Goal: Information Seeking & Learning: Check status

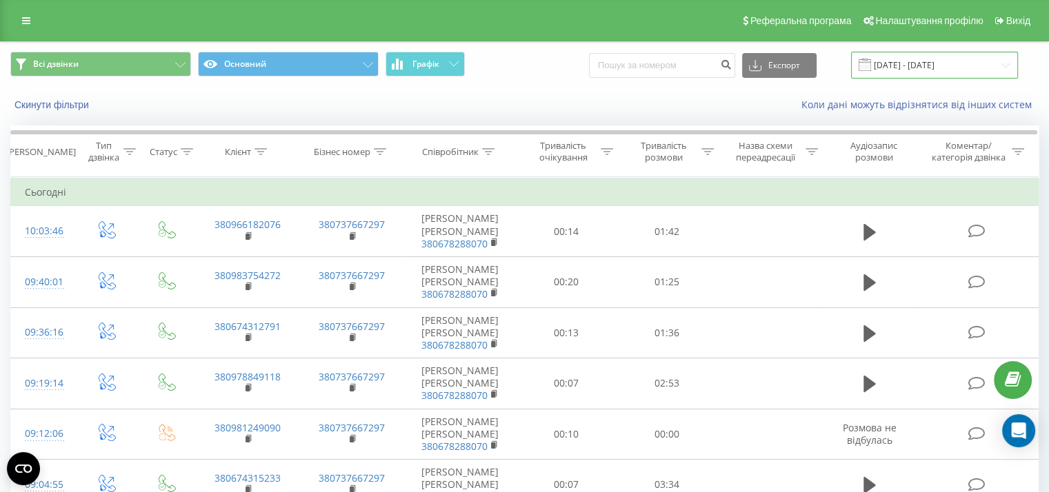
click at [940, 65] on input "[DATE] - [DATE]" at bounding box center [934, 65] width 167 height 27
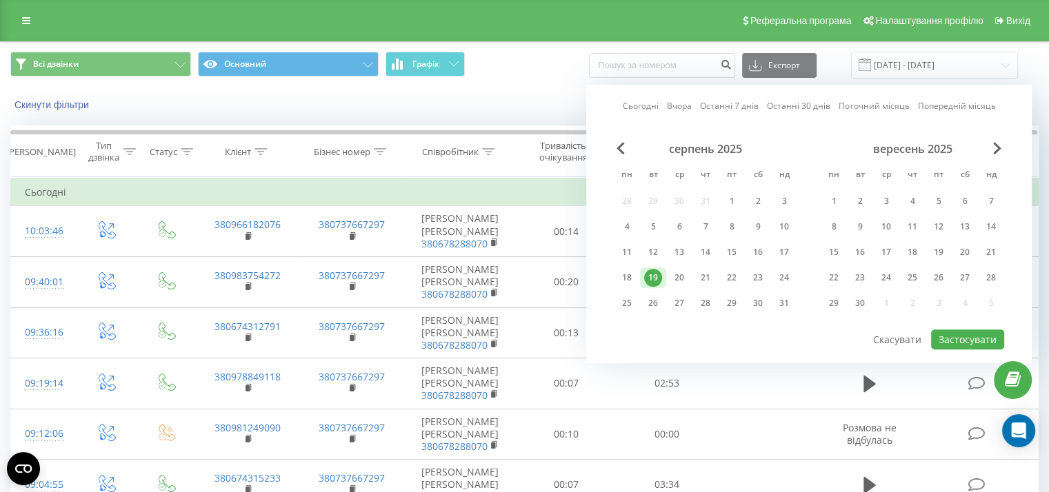
click at [636, 108] on link "Сьогодні" at bounding box center [641, 106] width 36 height 13
click at [939, 336] on button "Застосувати" at bounding box center [967, 340] width 73 height 20
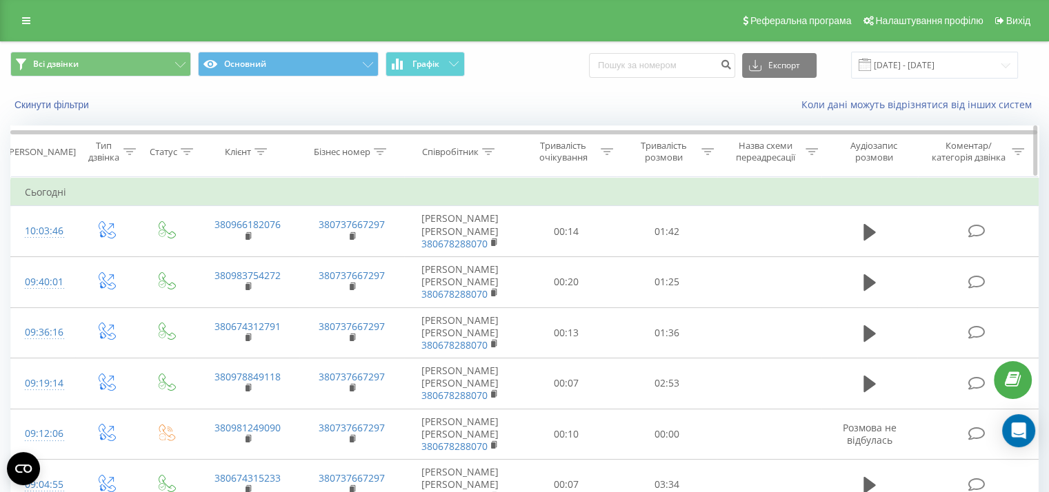
click at [706, 151] on icon at bounding box center [707, 151] width 12 height 7
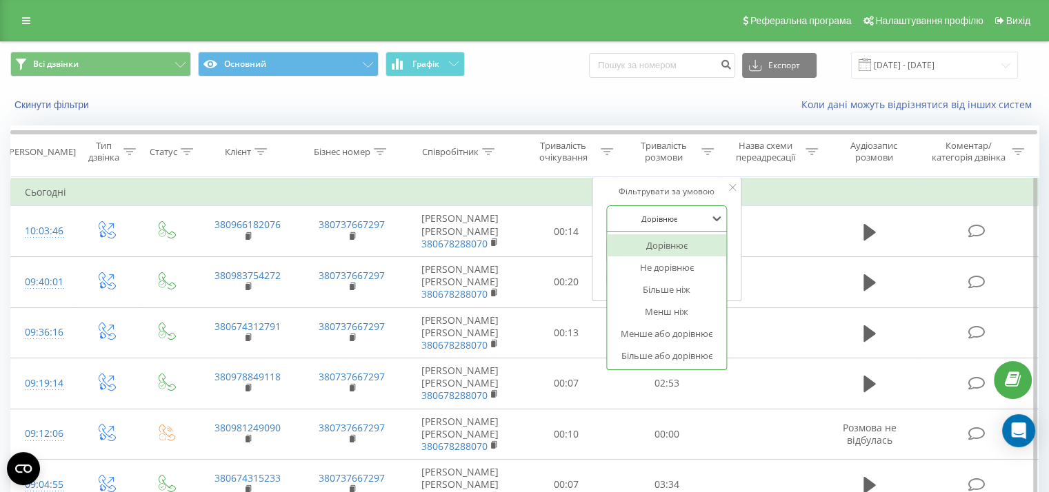
click at [707, 216] on div at bounding box center [659, 218] width 98 height 13
click at [687, 354] on div "Більше або дорівнює" at bounding box center [667, 356] width 120 height 22
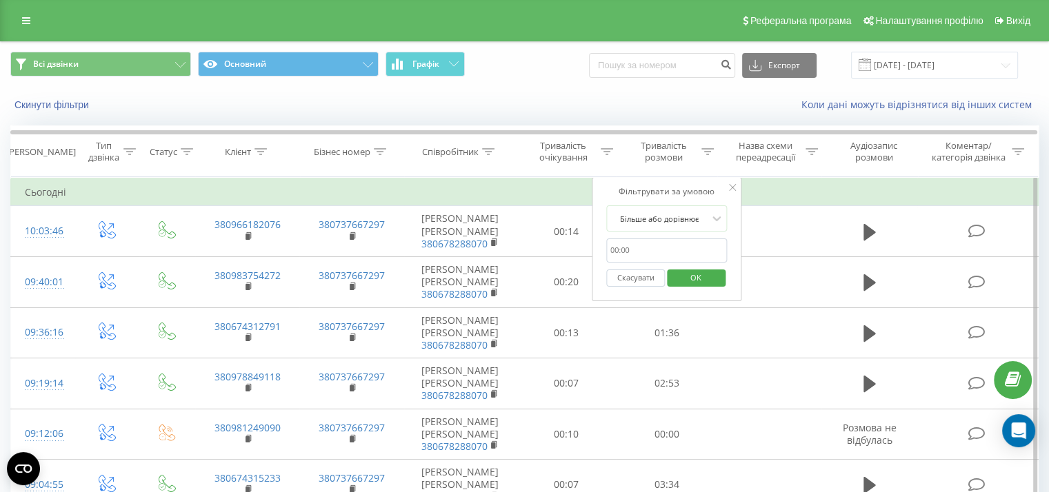
click at [673, 247] on input "text" at bounding box center [666, 251] width 121 height 24
type input "0060"
click at [697, 270] on span "OK" at bounding box center [695, 277] width 39 height 21
